Goal: Information Seeking & Learning: Learn about a topic

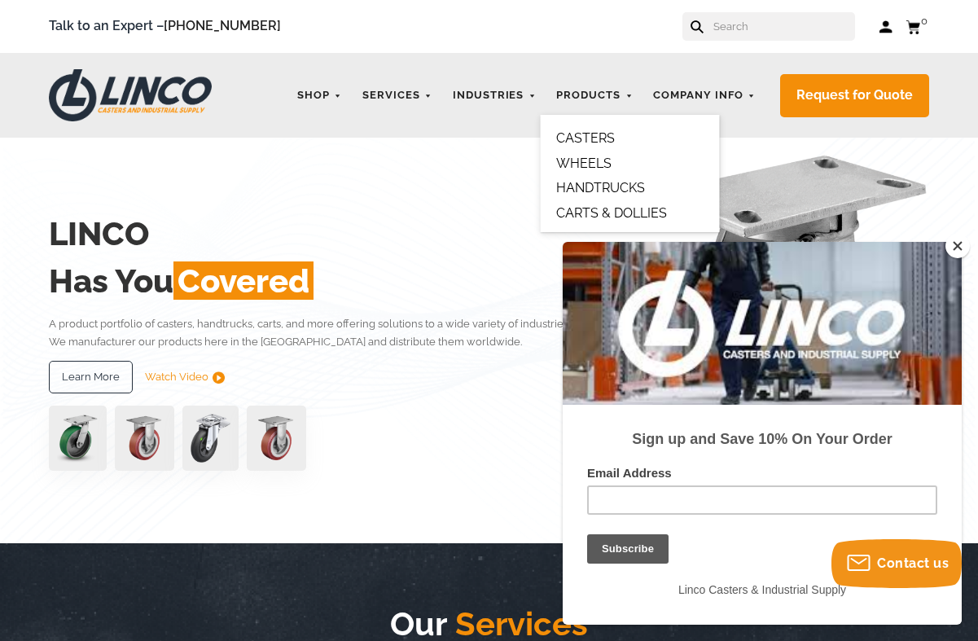
click at [576, 136] on link "CASTERS" at bounding box center [585, 137] width 59 height 15
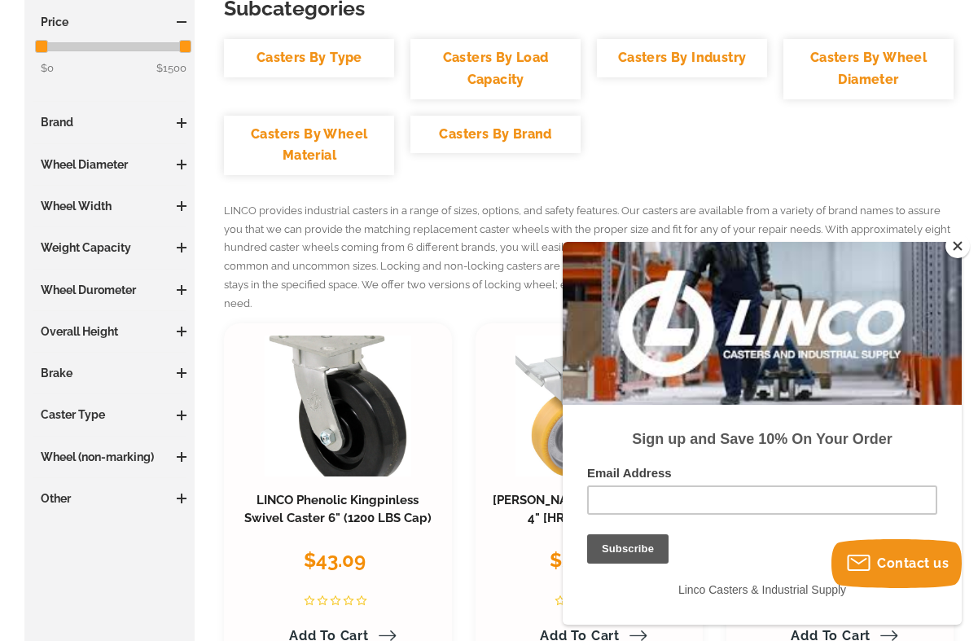
scroll to position [326, 0]
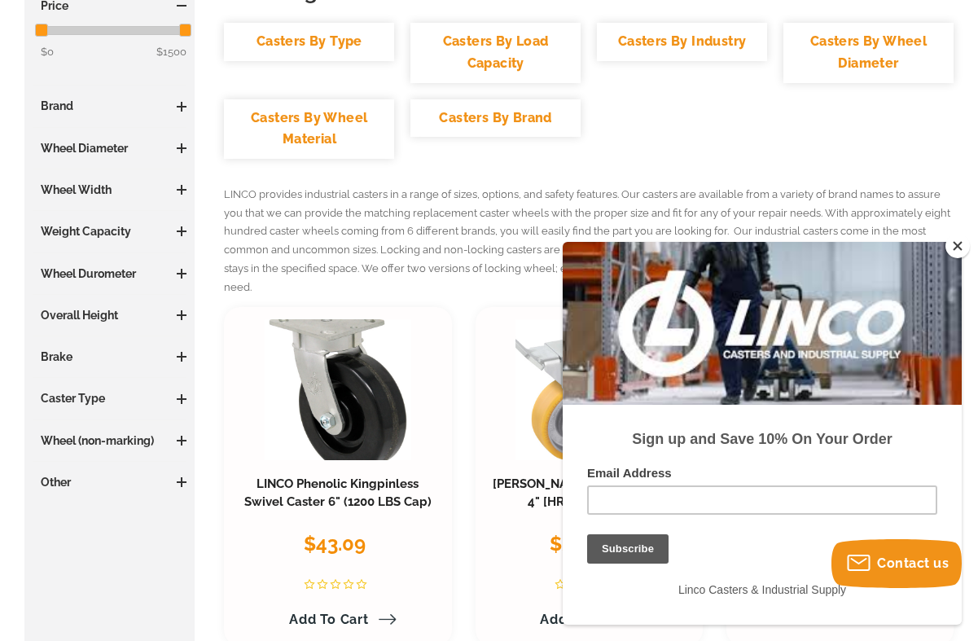
click at [962, 246] on button "Close" at bounding box center [957, 246] width 24 height 24
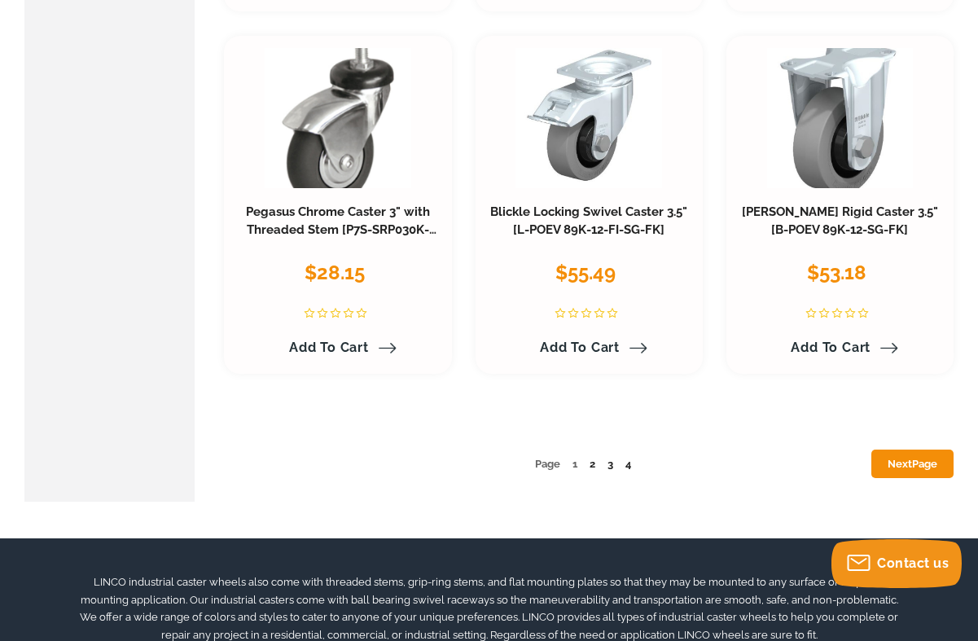
scroll to position [7816, 0]
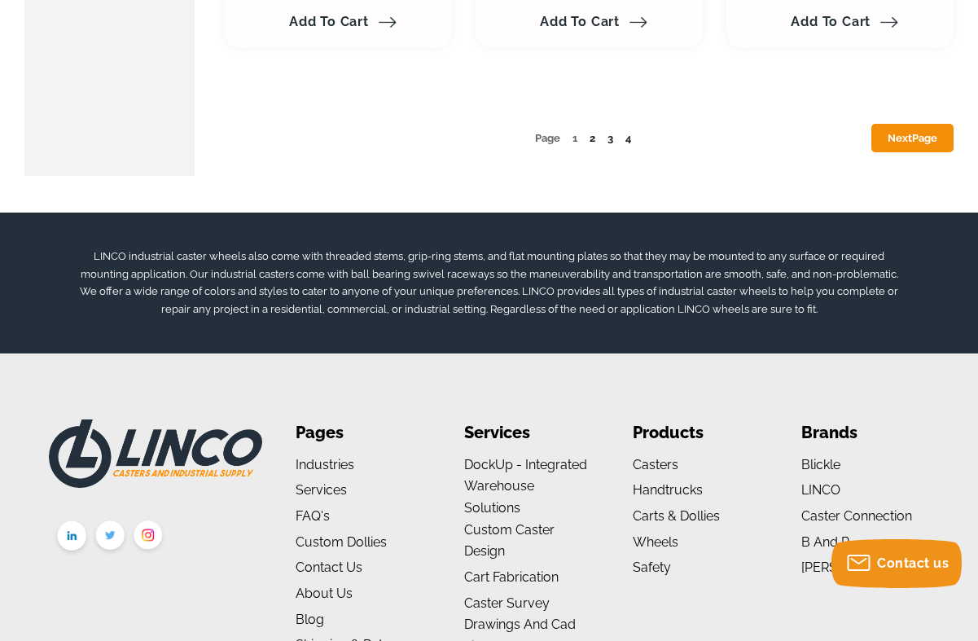
click at [591, 132] on link "2" at bounding box center [592, 138] width 6 height 12
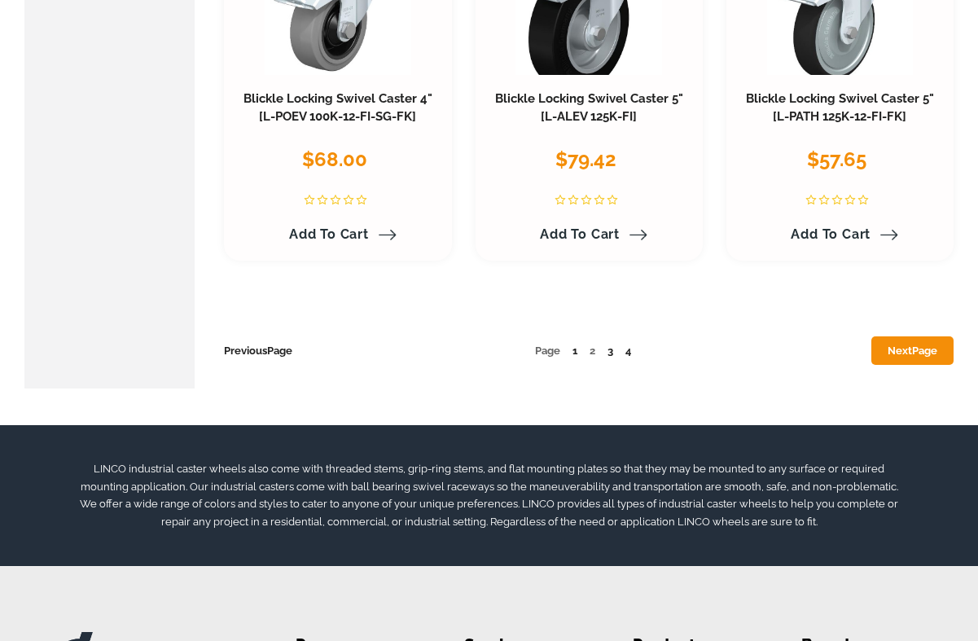
scroll to position [7491, 0]
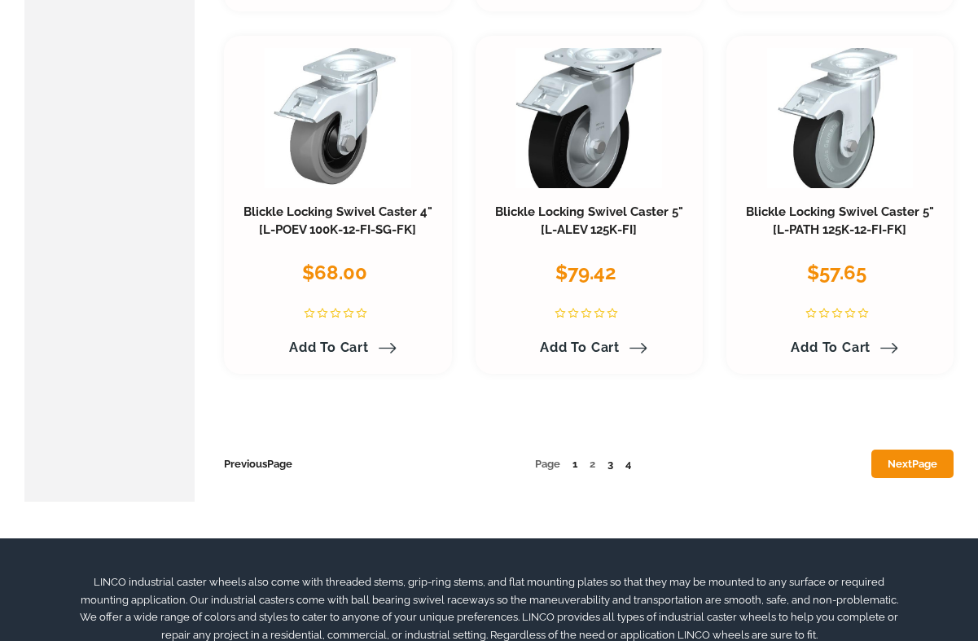
click at [589, 458] on span "2" at bounding box center [592, 464] width 6 height 12
click at [596, 455] on ul "Previous Page Page 1 2 3 4 Next Page" at bounding box center [589, 464] width 730 height 18
click at [591, 458] on span "2" at bounding box center [592, 464] width 6 height 12
click at [607, 458] on link "3" at bounding box center [610, 464] width 6 height 12
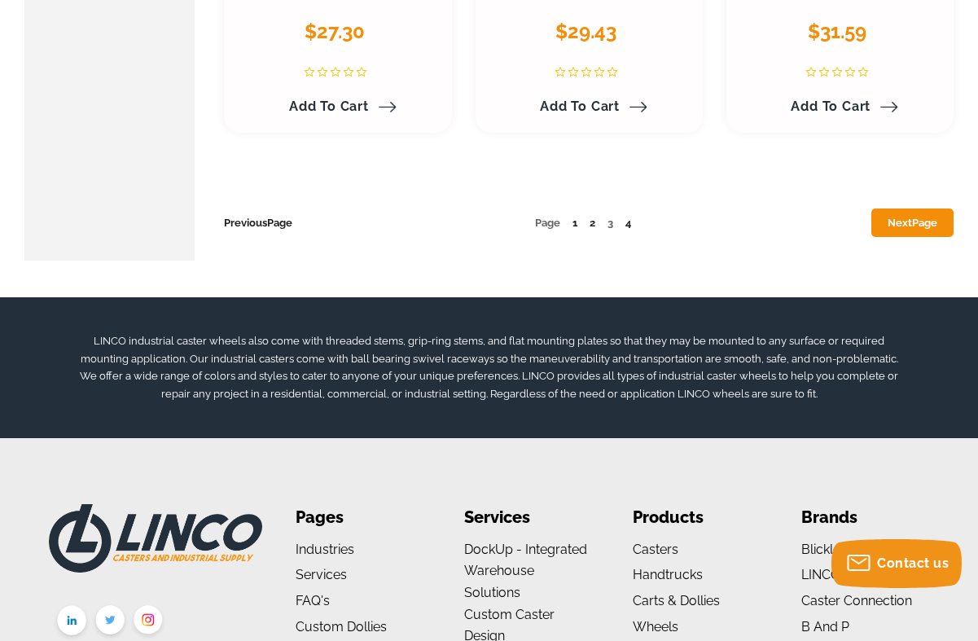
scroll to position [7735, 0]
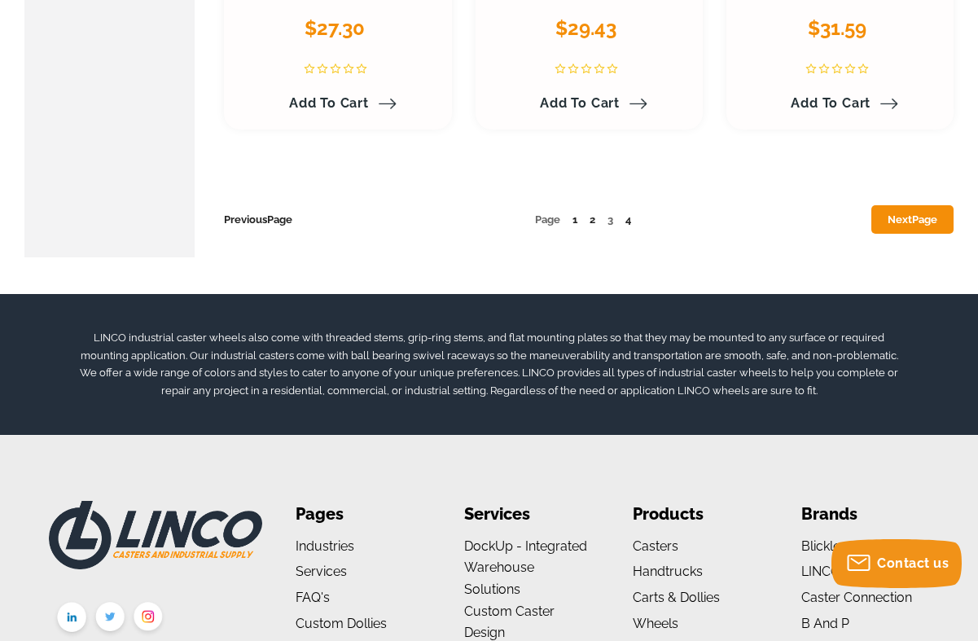
click at [924, 213] on span "Page" at bounding box center [924, 219] width 25 height 12
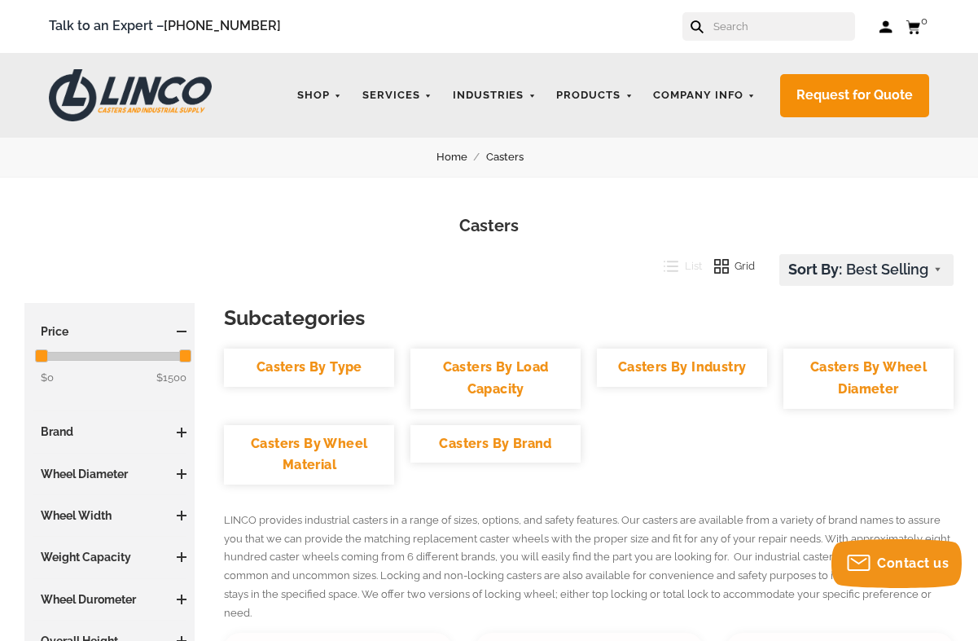
click at [759, 25] on input "text" at bounding box center [783, 26] width 143 height 28
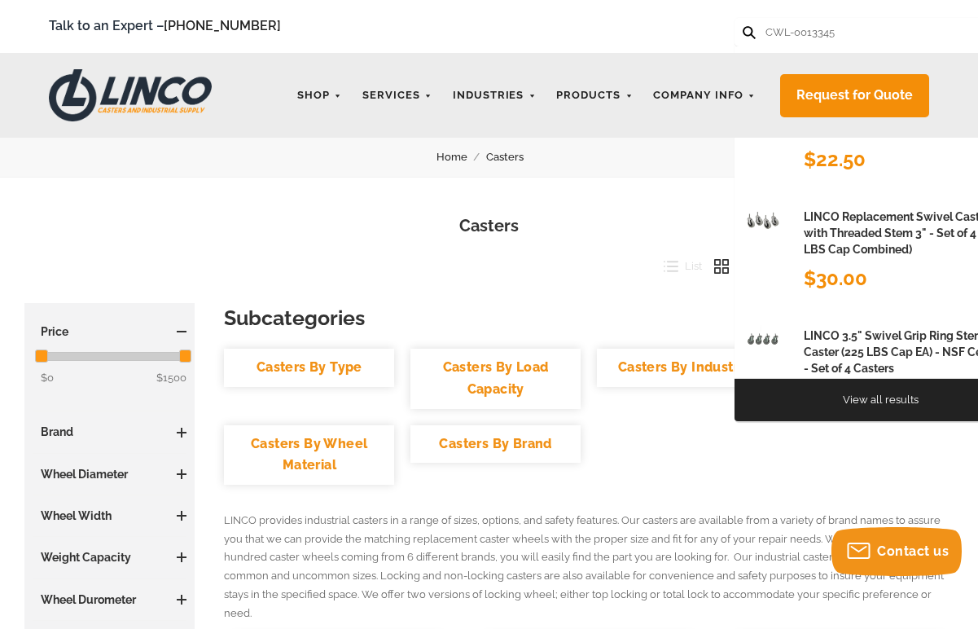
type input "CWL-0013345"
click at [743, 26] on button at bounding box center [748, 31] width 11 height 11
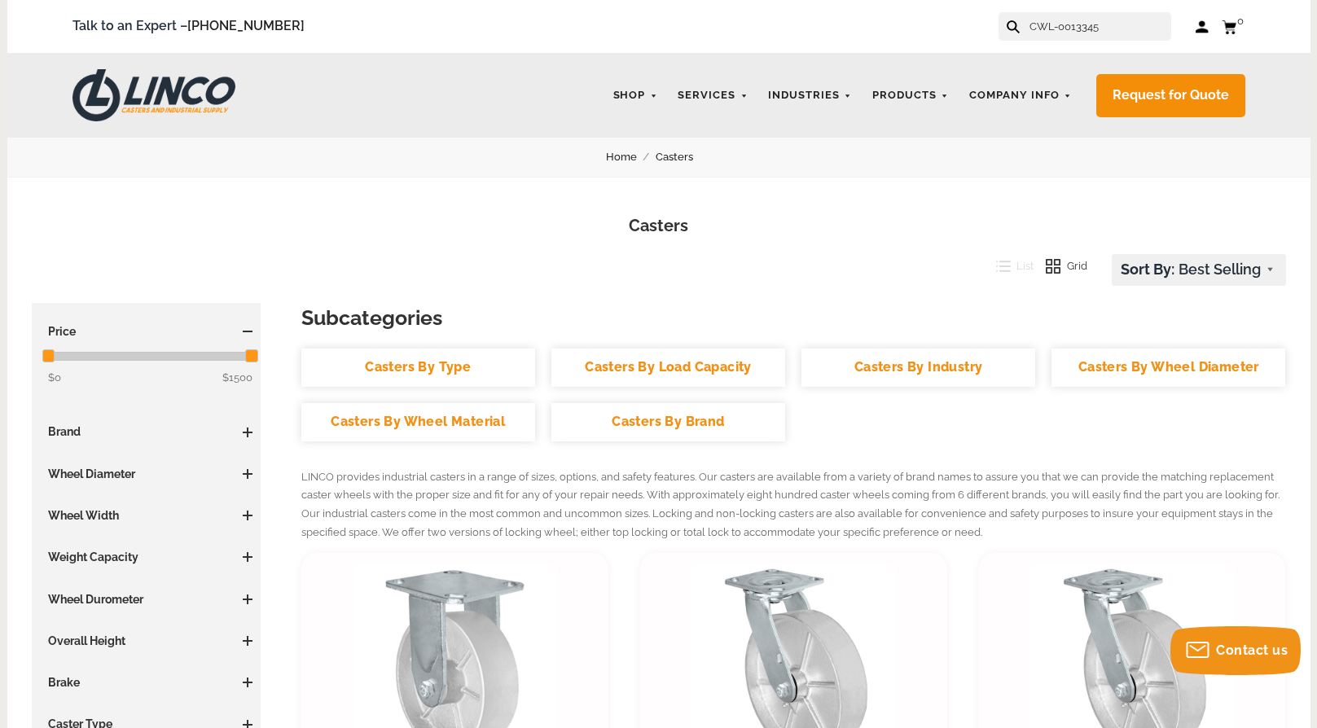
click at [977, 25] on icon at bounding box center [1012, 26] width 13 height 13
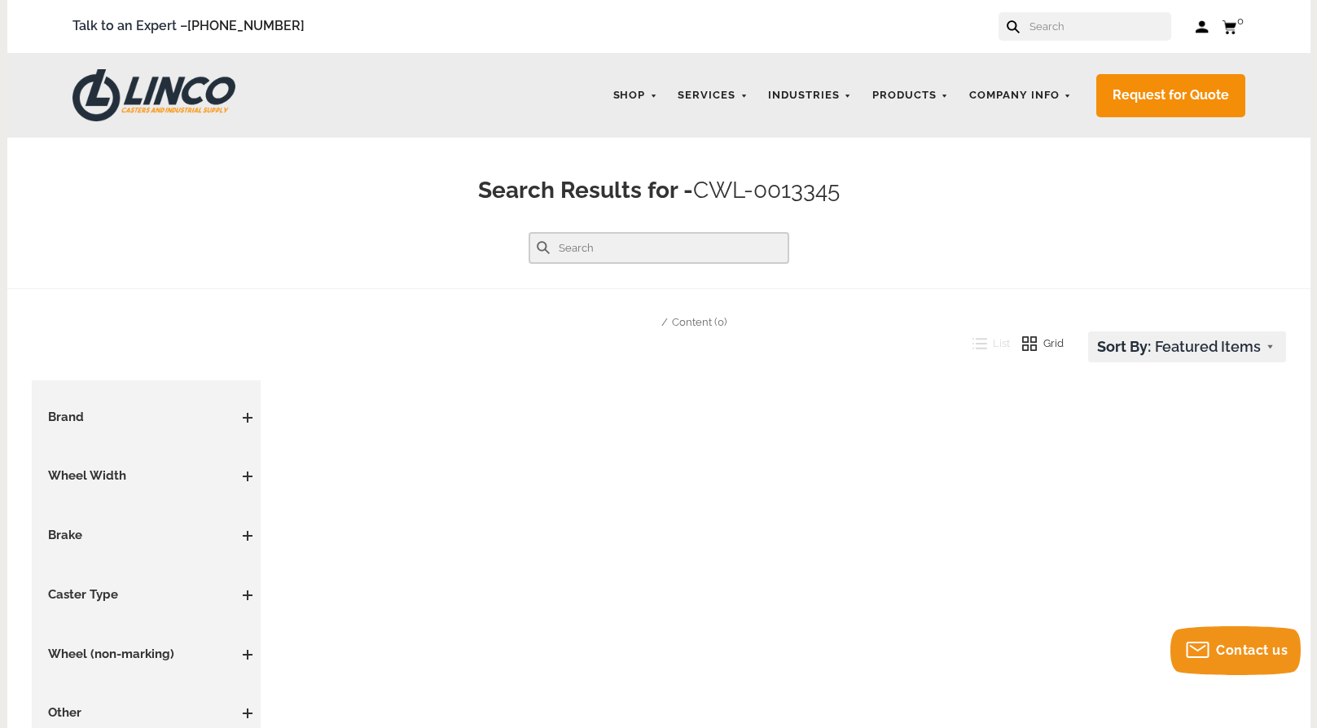
click at [566, 250] on input "text" at bounding box center [658, 248] width 261 height 32
type input "twintech"
click at [537, 241] on button at bounding box center [543, 247] width 13 height 13
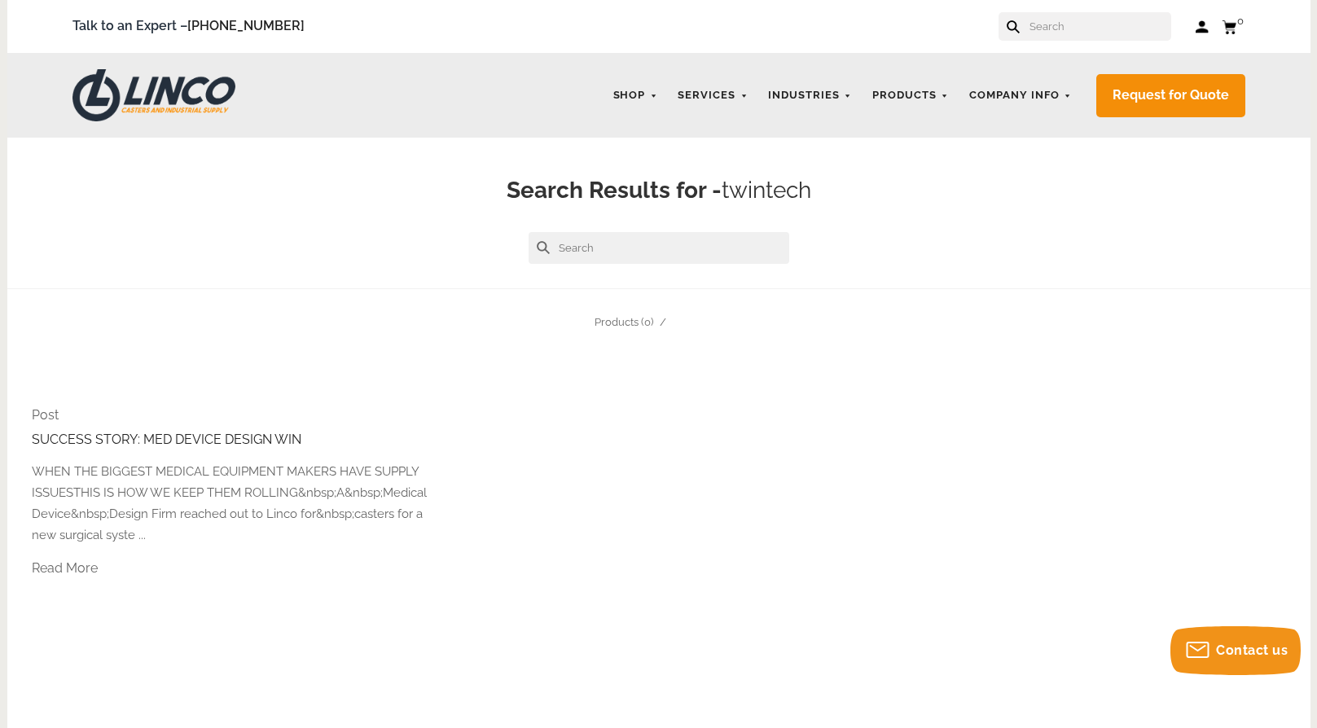
click at [1081, 28] on input "text" at bounding box center [1099, 26] width 143 height 28
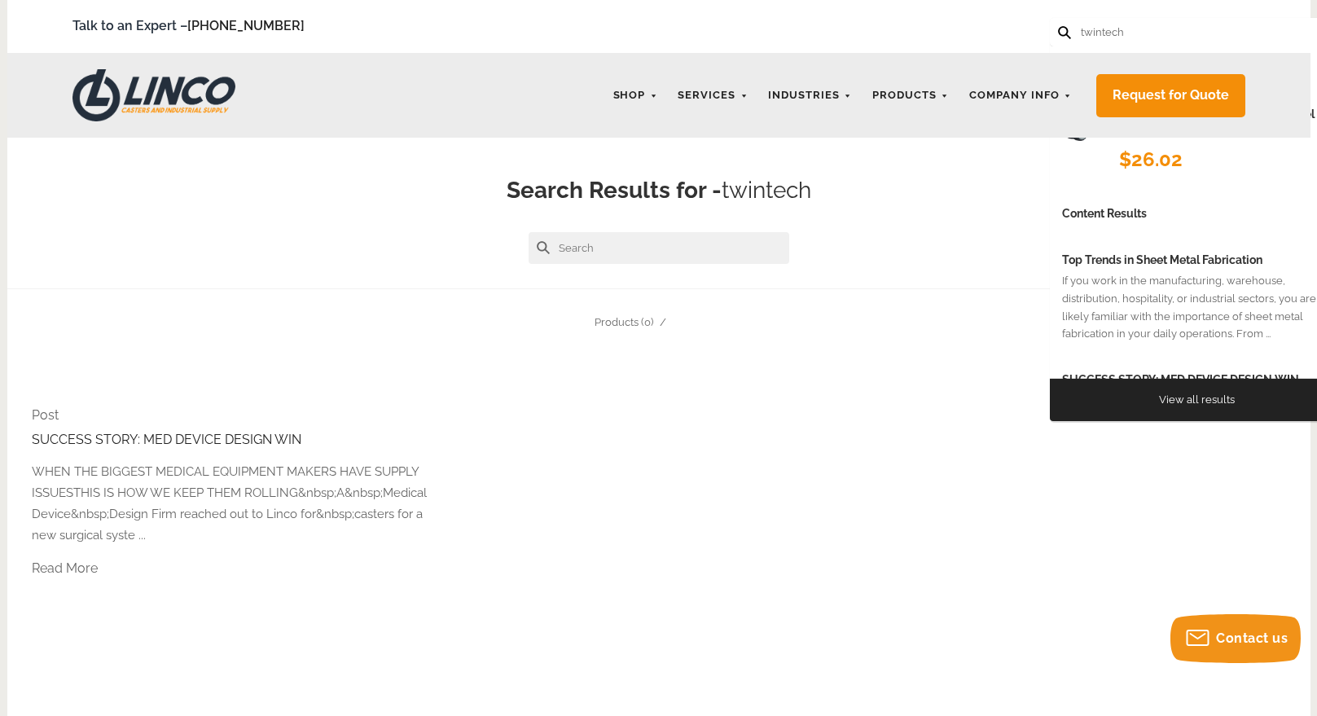
type input "twintech"
click at [1058, 26] on button at bounding box center [1063, 31] width 11 height 11
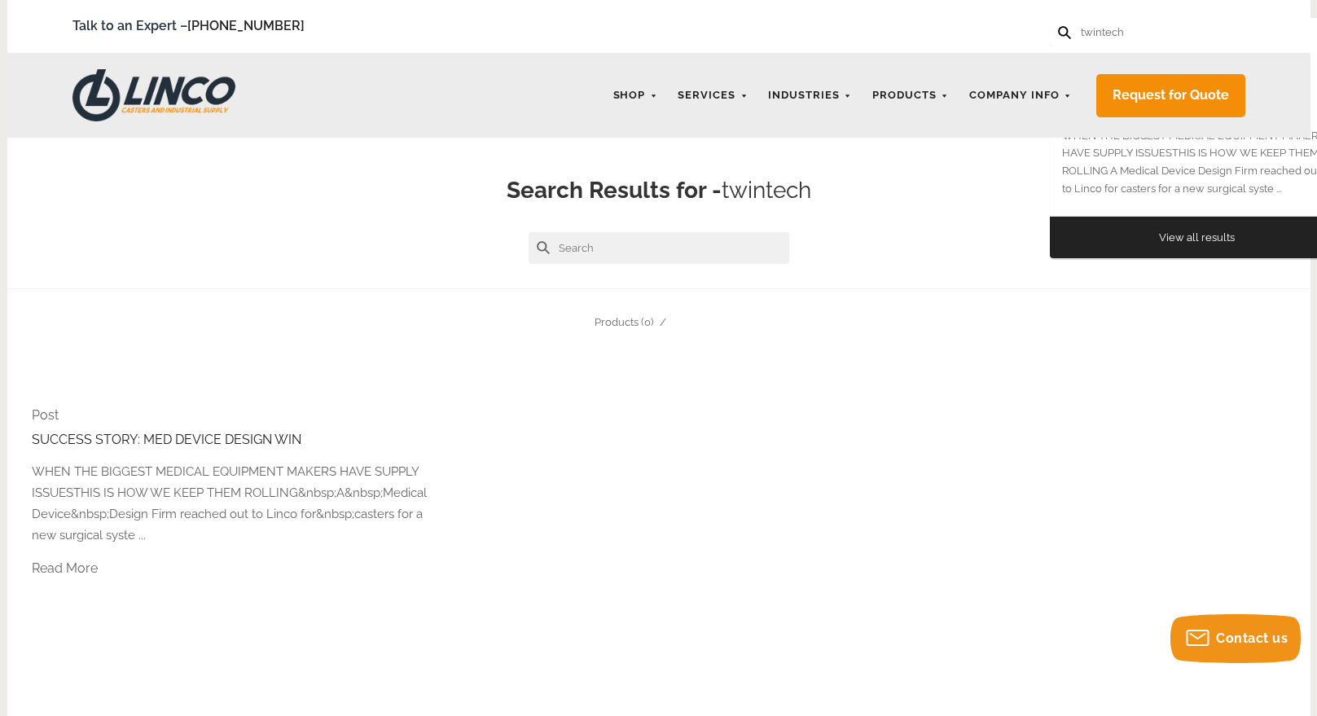
click at [158, 92] on img at bounding box center [153, 95] width 163 height 52
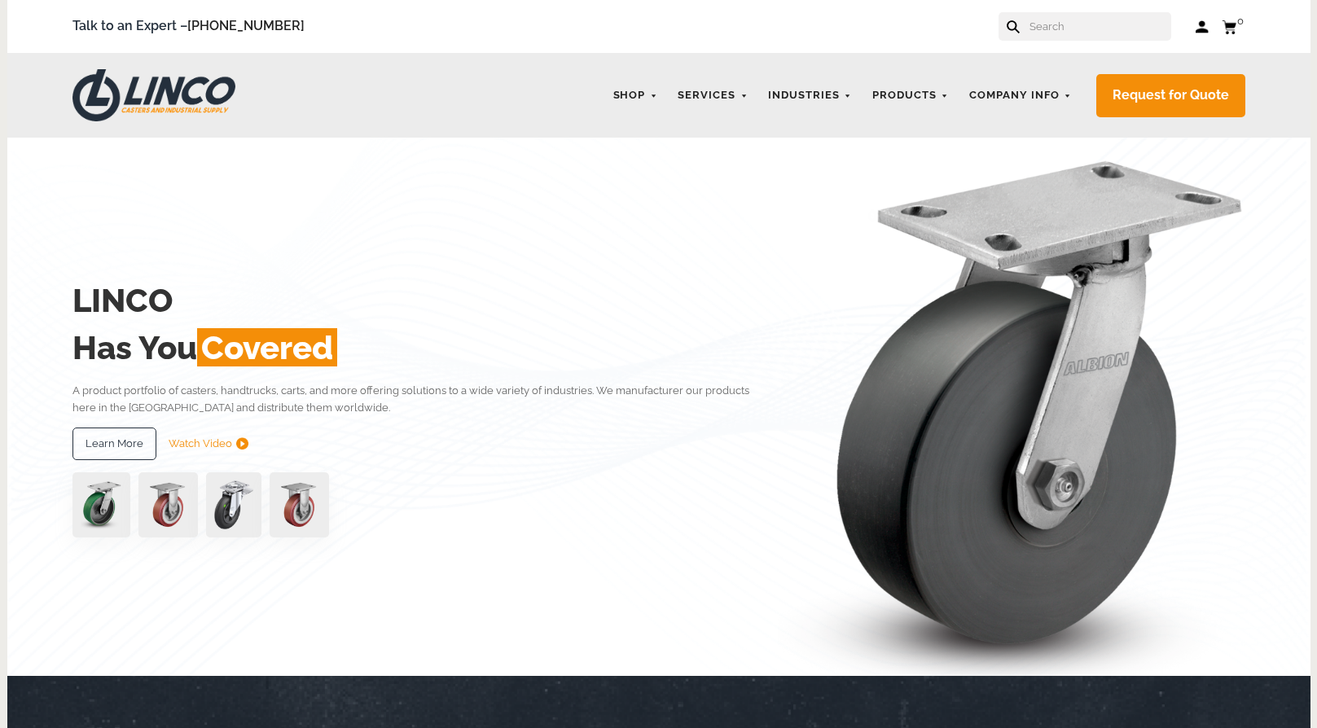
click at [1050, 20] on input "text" at bounding box center [1099, 26] width 143 height 28
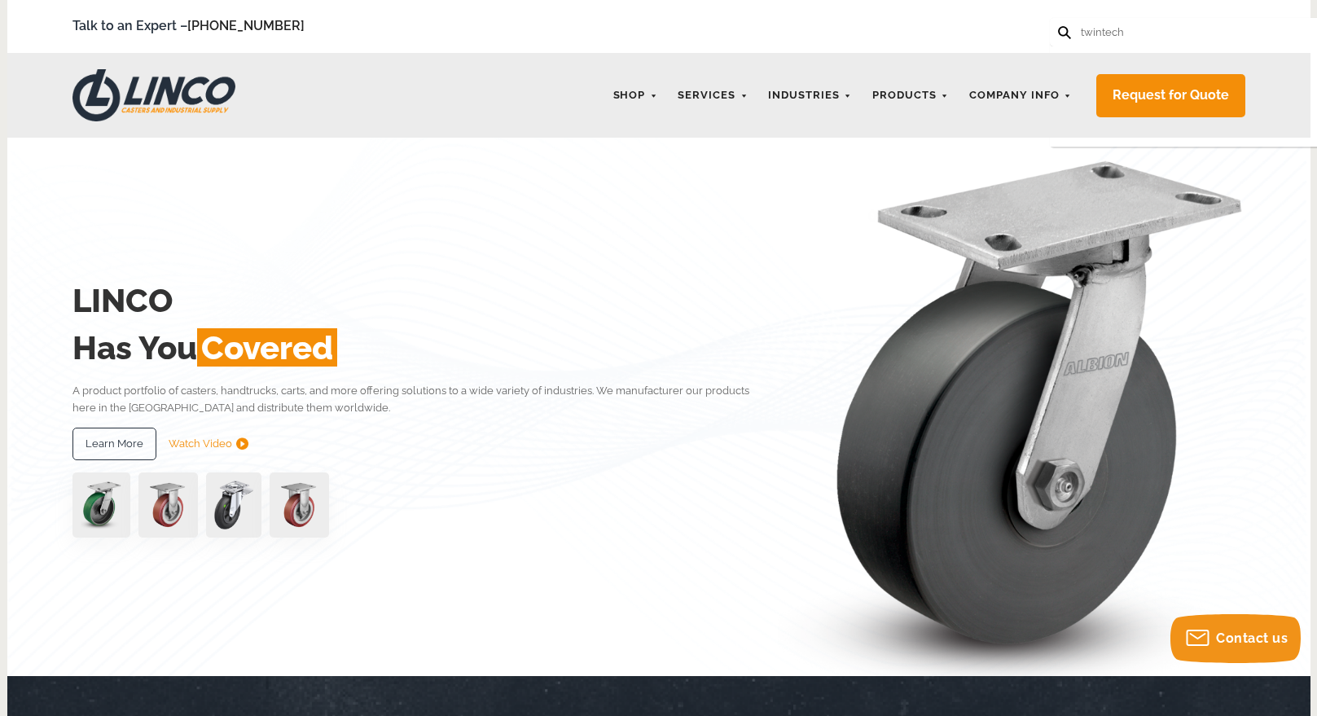
type input "twintech"
click at [1058, 26] on button at bounding box center [1063, 31] width 11 height 11
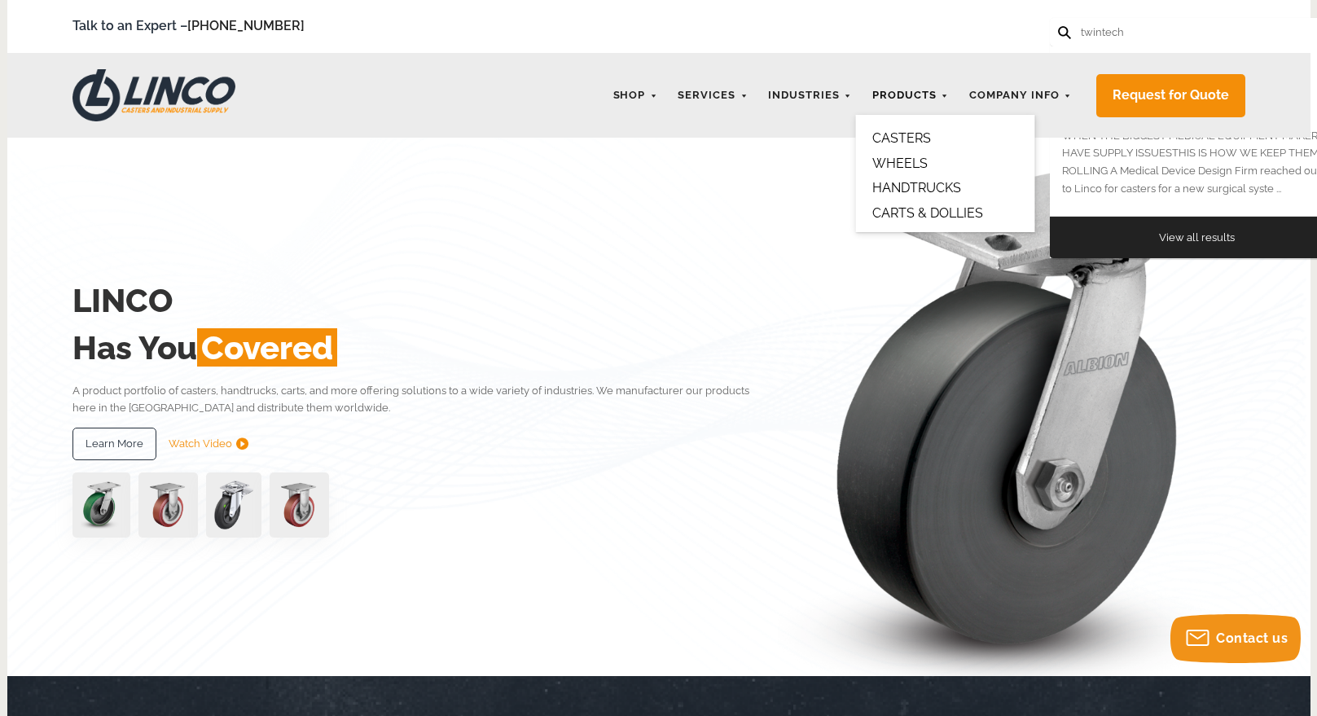
click at [892, 90] on link "Products" at bounding box center [910, 96] width 93 height 32
click at [897, 133] on link "CASTERS" at bounding box center [901, 137] width 59 height 15
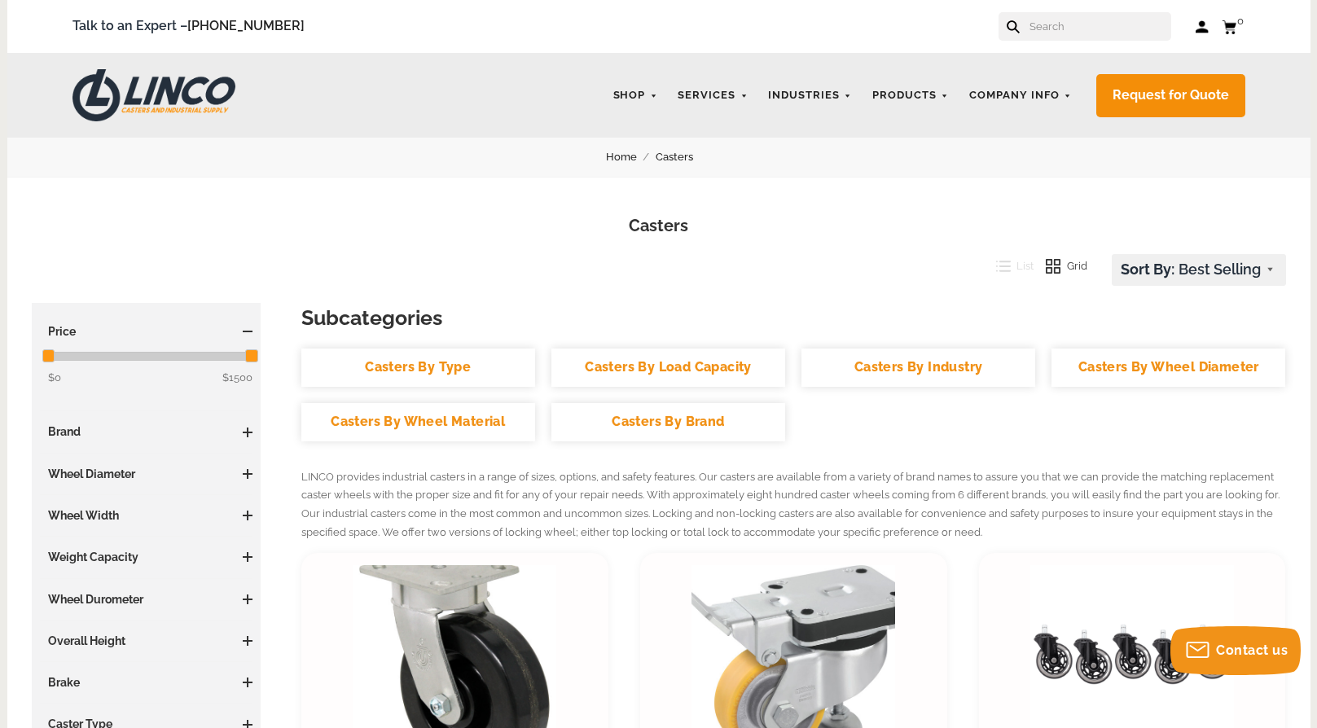
click at [642, 421] on link "Casters By Brand" at bounding box center [668, 422] width 234 height 38
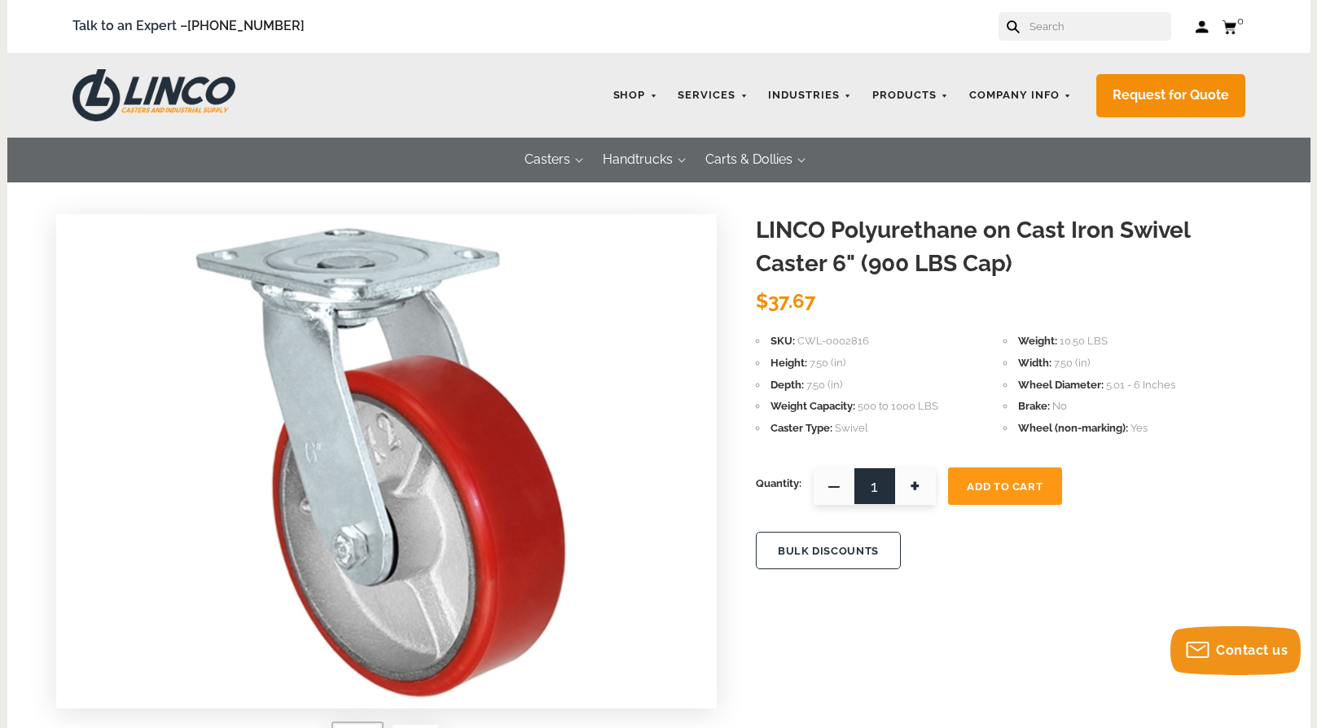
click at [144, 87] on img at bounding box center [153, 95] width 163 height 52
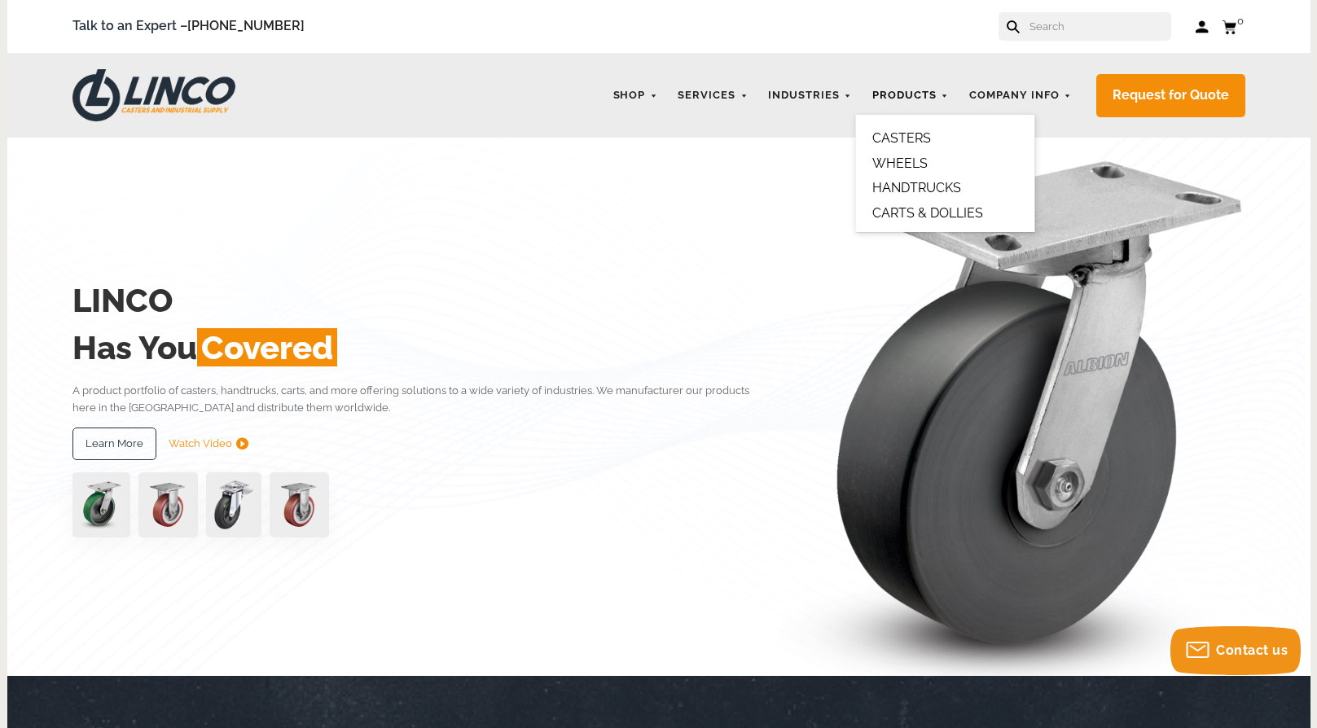
click at [895, 96] on link "Products" at bounding box center [910, 96] width 93 height 32
click at [895, 134] on link "CASTERS" at bounding box center [901, 137] width 59 height 15
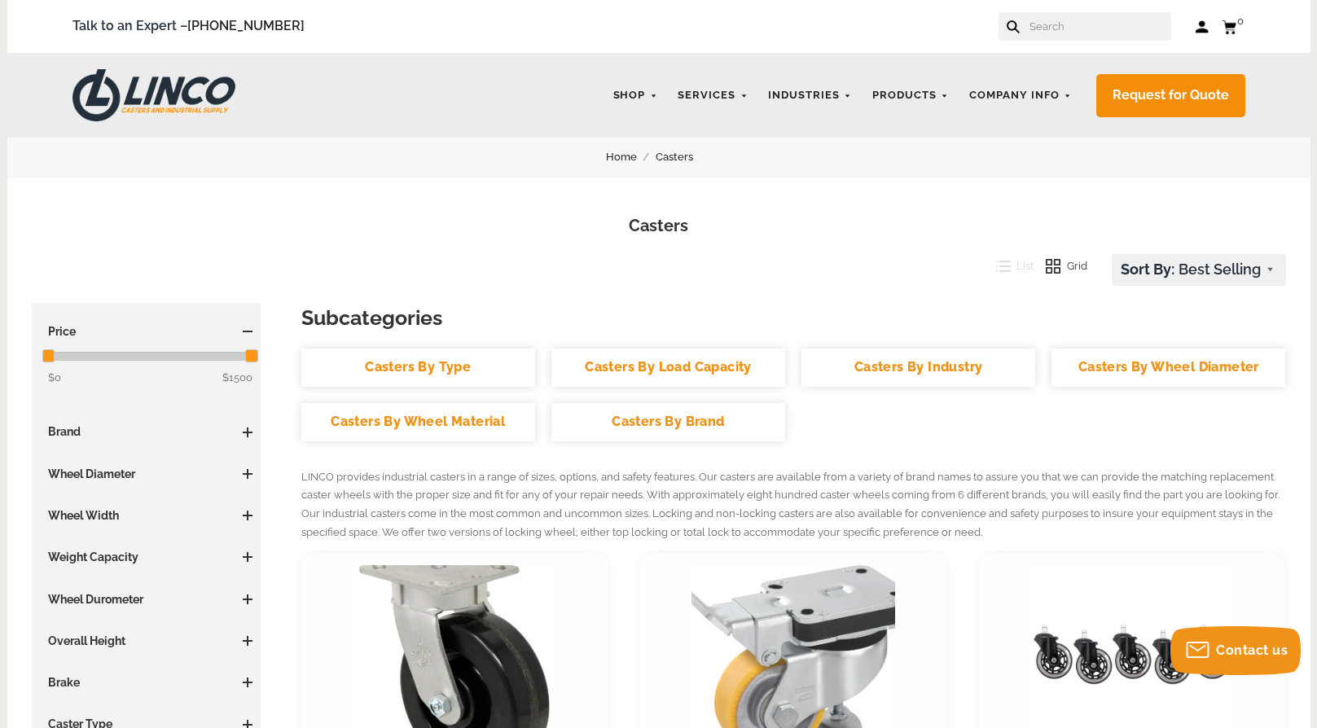
click at [660, 412] on link "Casters By Brand" at bounding box center [668, 422] width 234 height 38
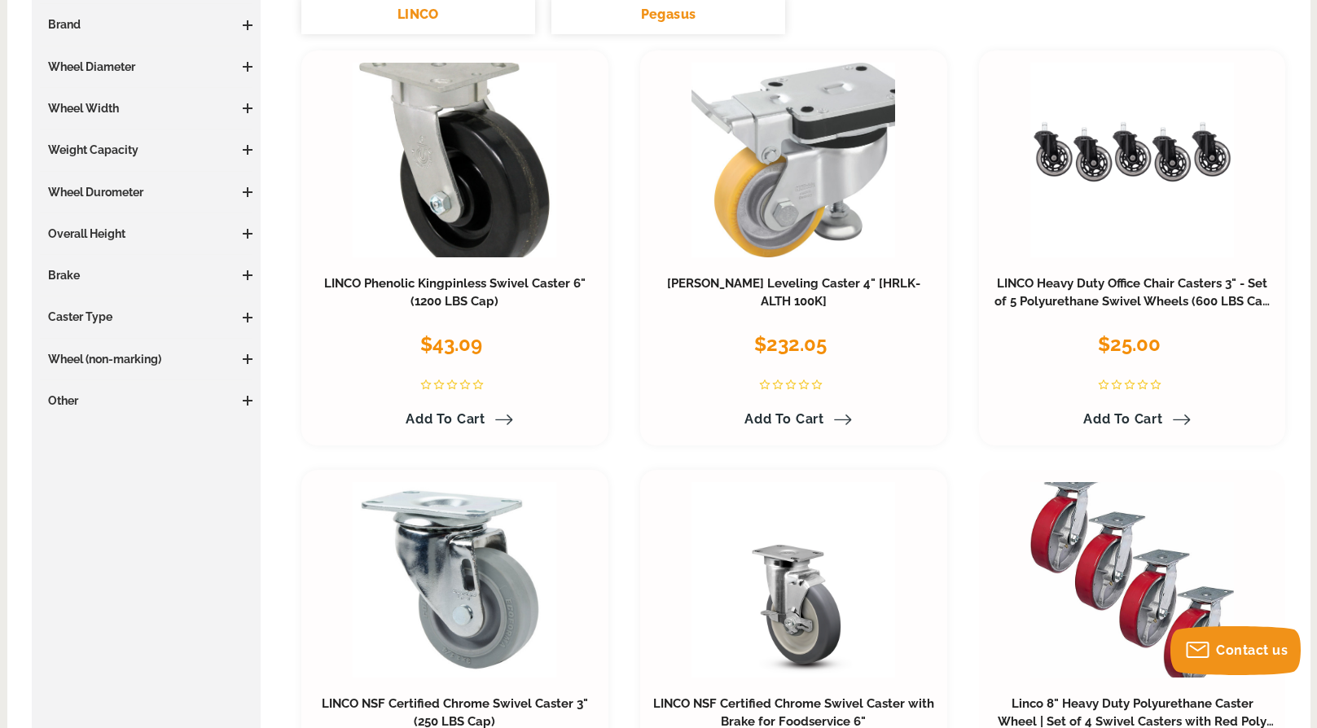
scroll to position [81, 0]
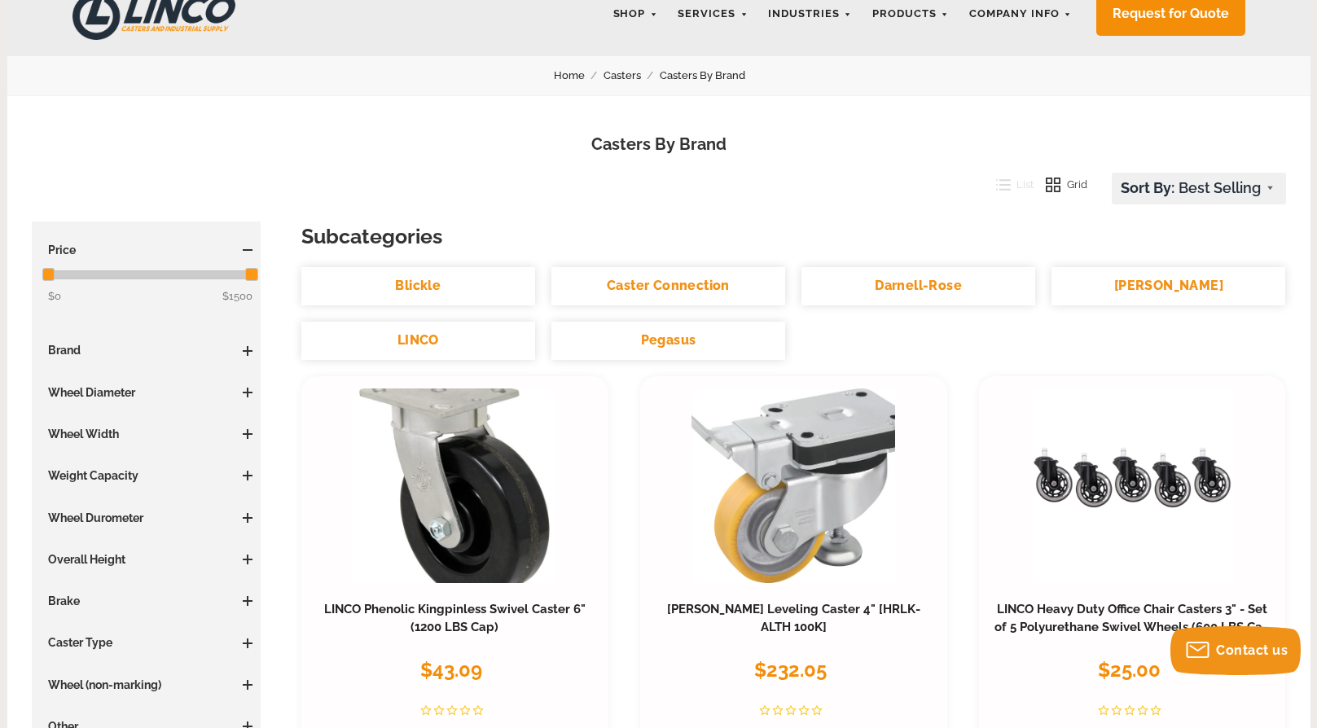
click at [407, 289] on link "Blickle" at bounding box center [418, 286] width 234 height 38
